Goal: Information Seeking & Learning: Understand process/instructions

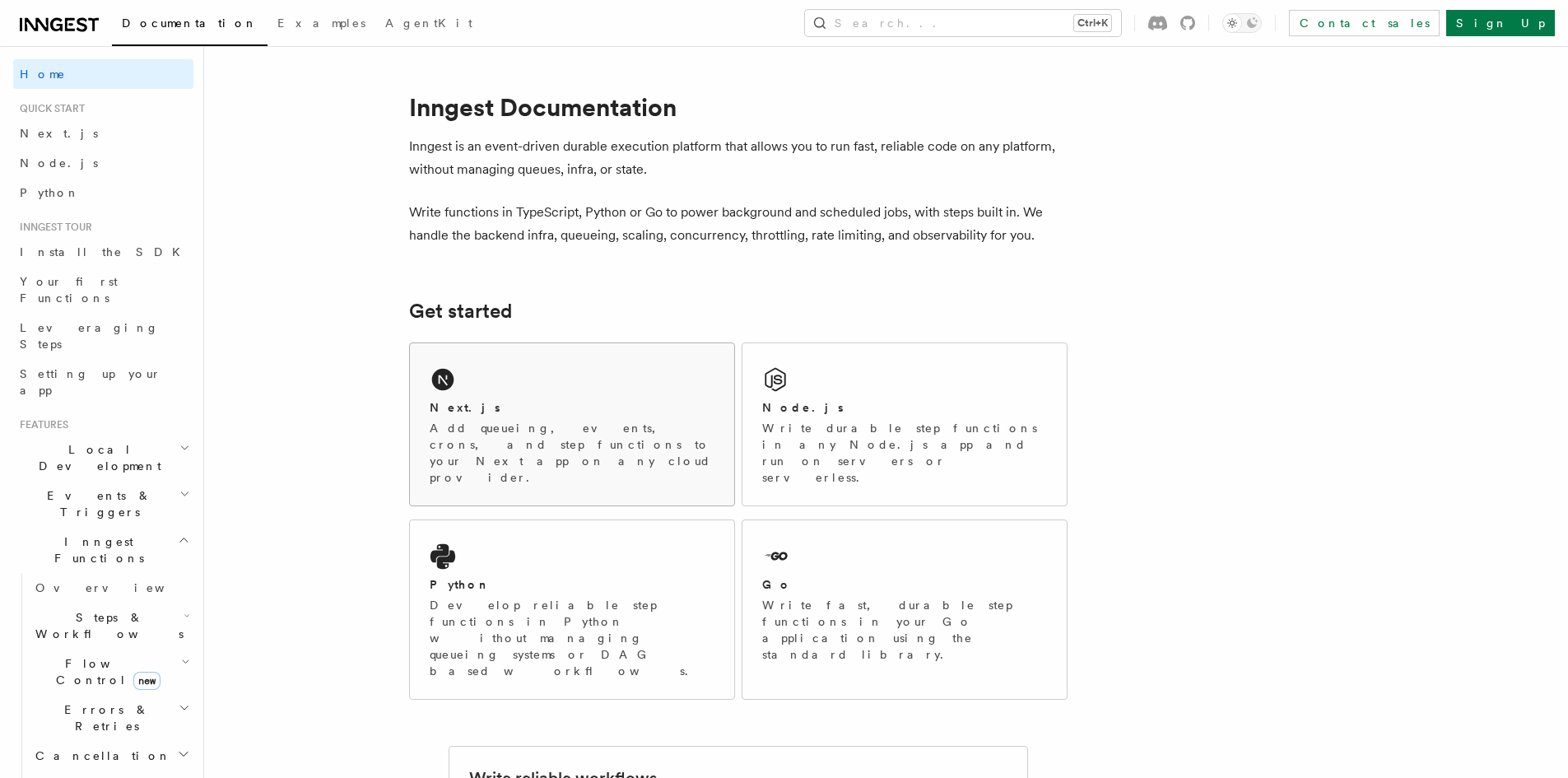
click at [477, 397] on div "Next.js Add queueing, events, crons, and step functions to your Next app on any…" at bounding box center [571, 424] width 325 height 162
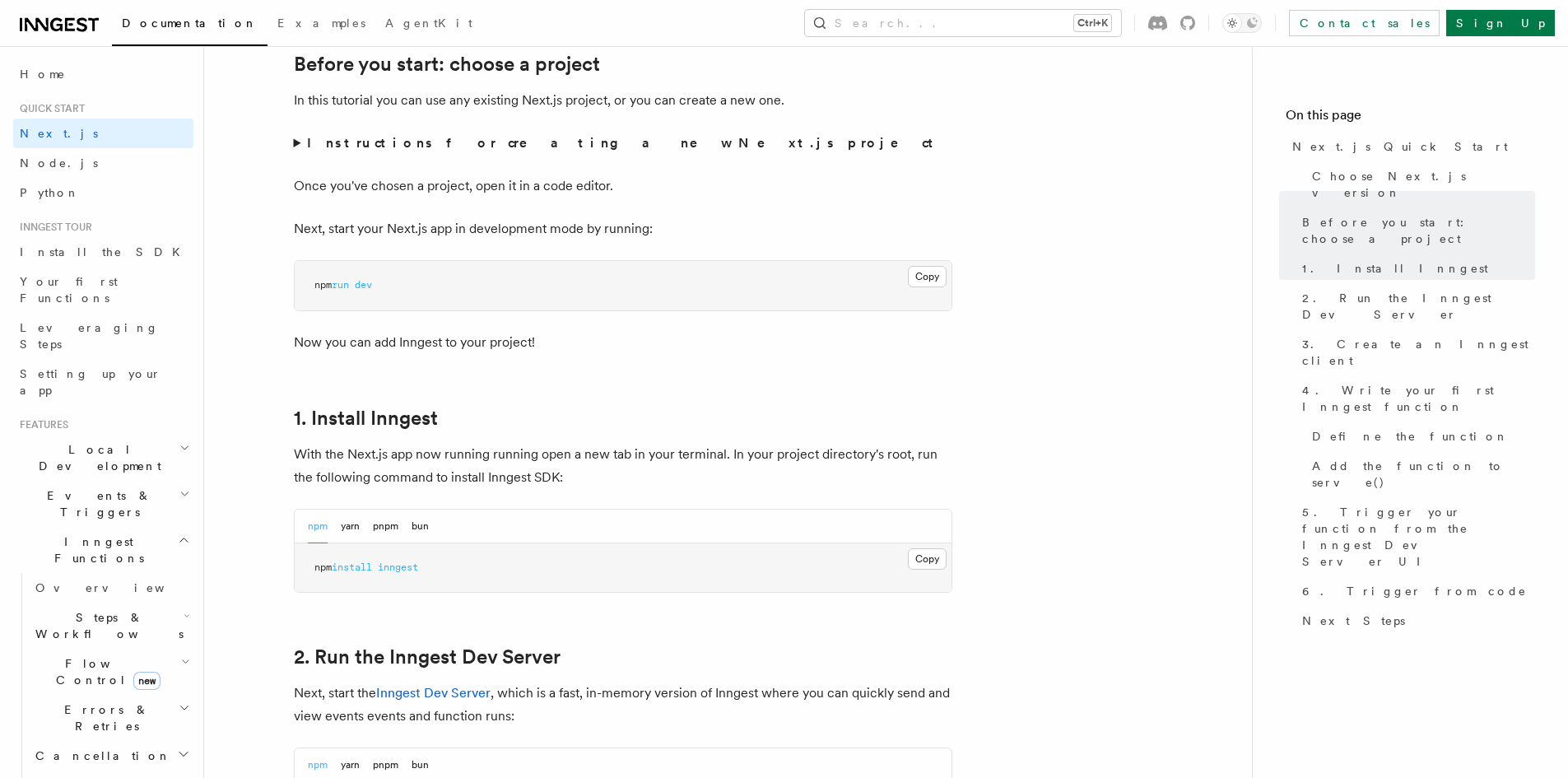
scroll to position [989, 0]
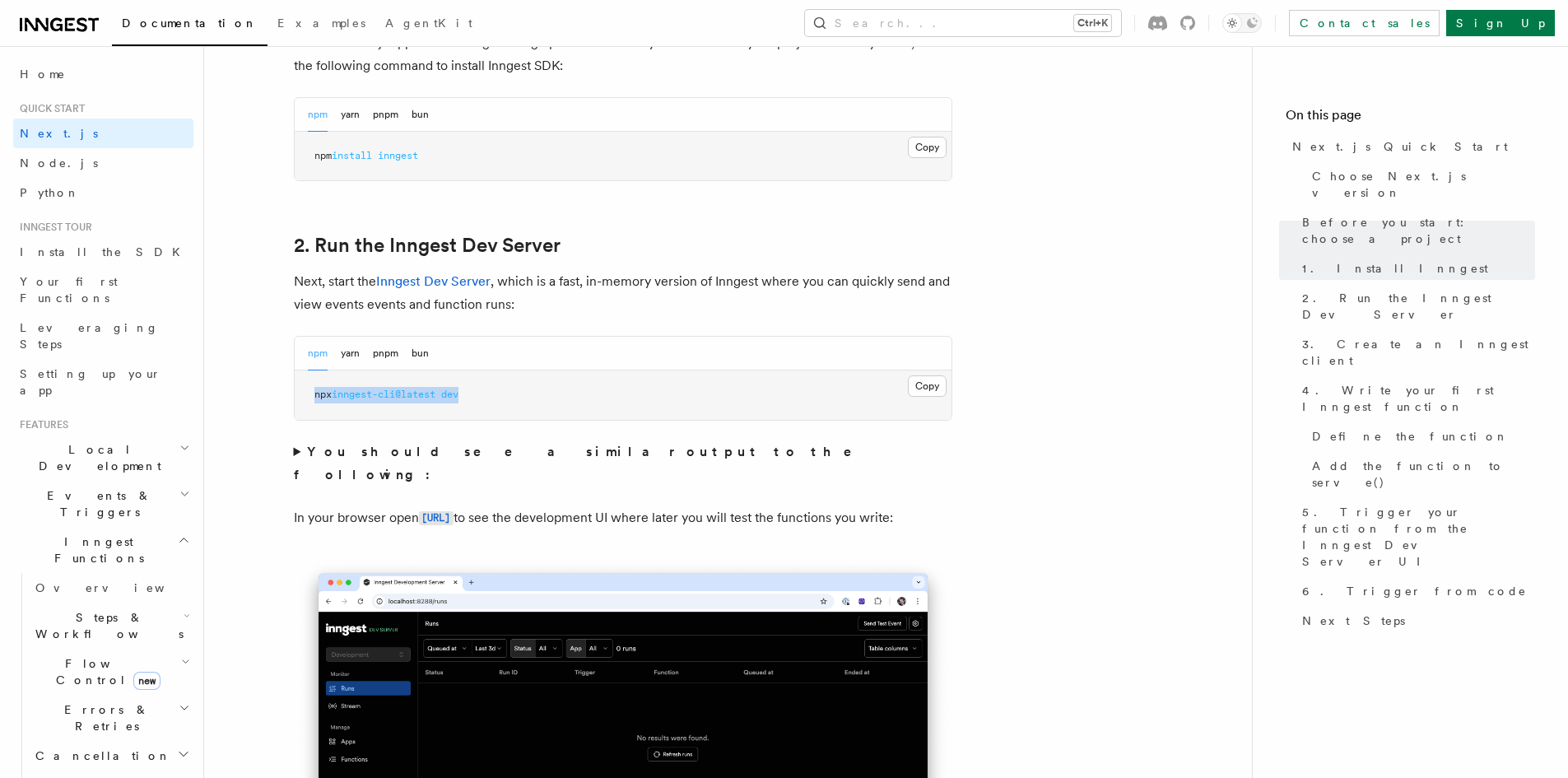
copy span "npx inngest-cli@latest dev"
drag, startPoint x: 475, startPoint y: 399, endPoint x: 314, endPoint y: 397, distance: 161.0
click at [314, 397] on pre "npx inngest-cli@latest dev" at bounding box center [623, 395] width 657 height 50
